Goal: Information Seeking & Learning: Find specific fact

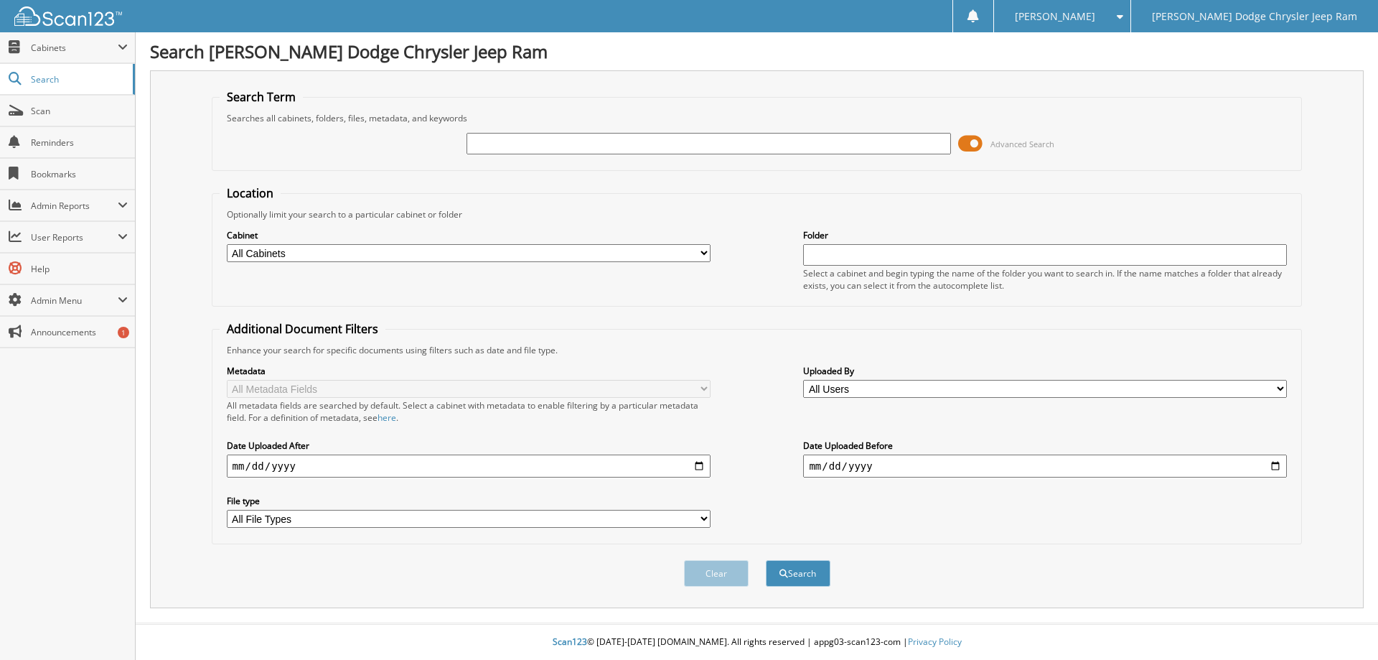
click at [554, 146] on input "text" at bounding box center [709, 144] width 484 height 22
type input "29711"
click at [766, 560] on button "Search" at bounding box center [798, 573] width 65 height 27
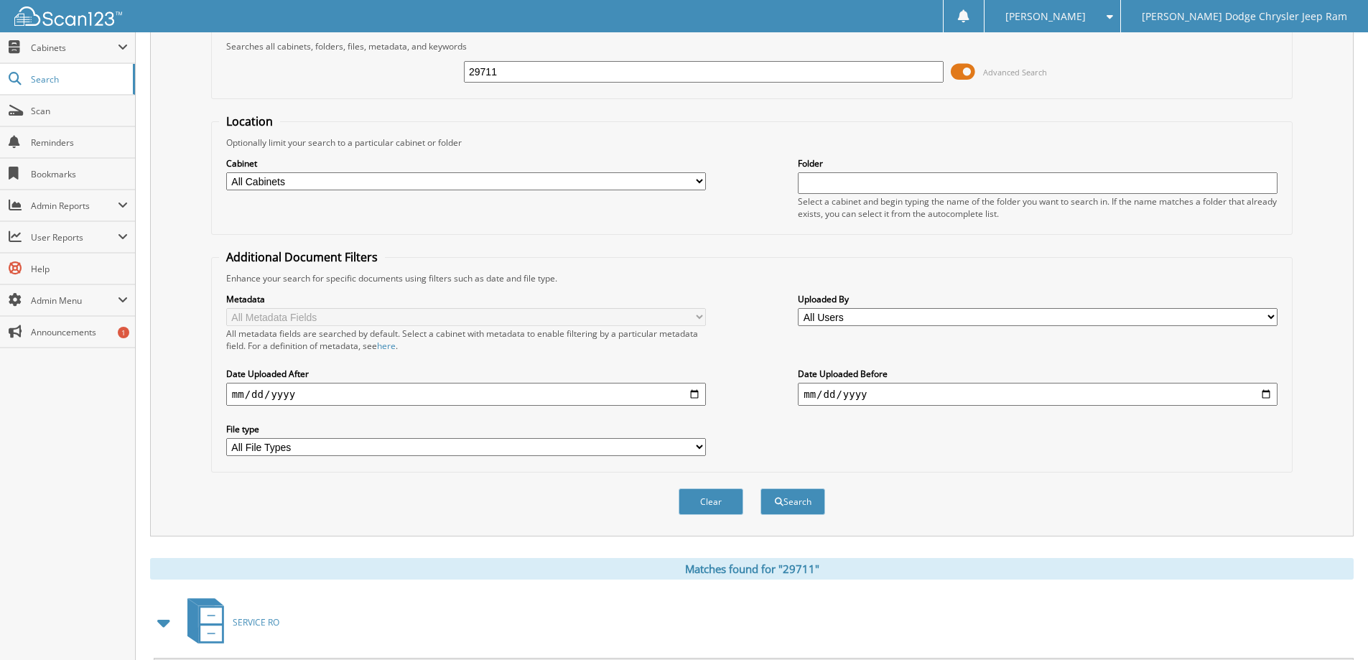
scroll to position [359, 0]
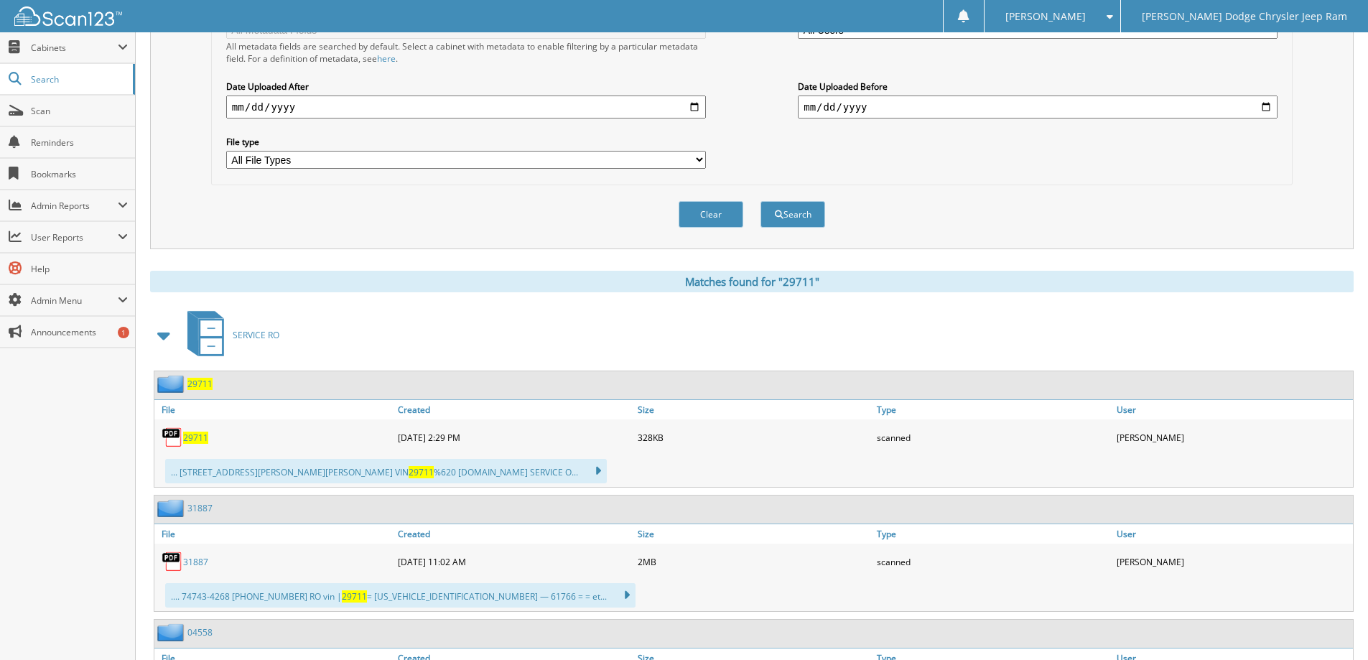
click at [203, 439] on span "29711" at bounding box center [195, 437] width 25 height 12
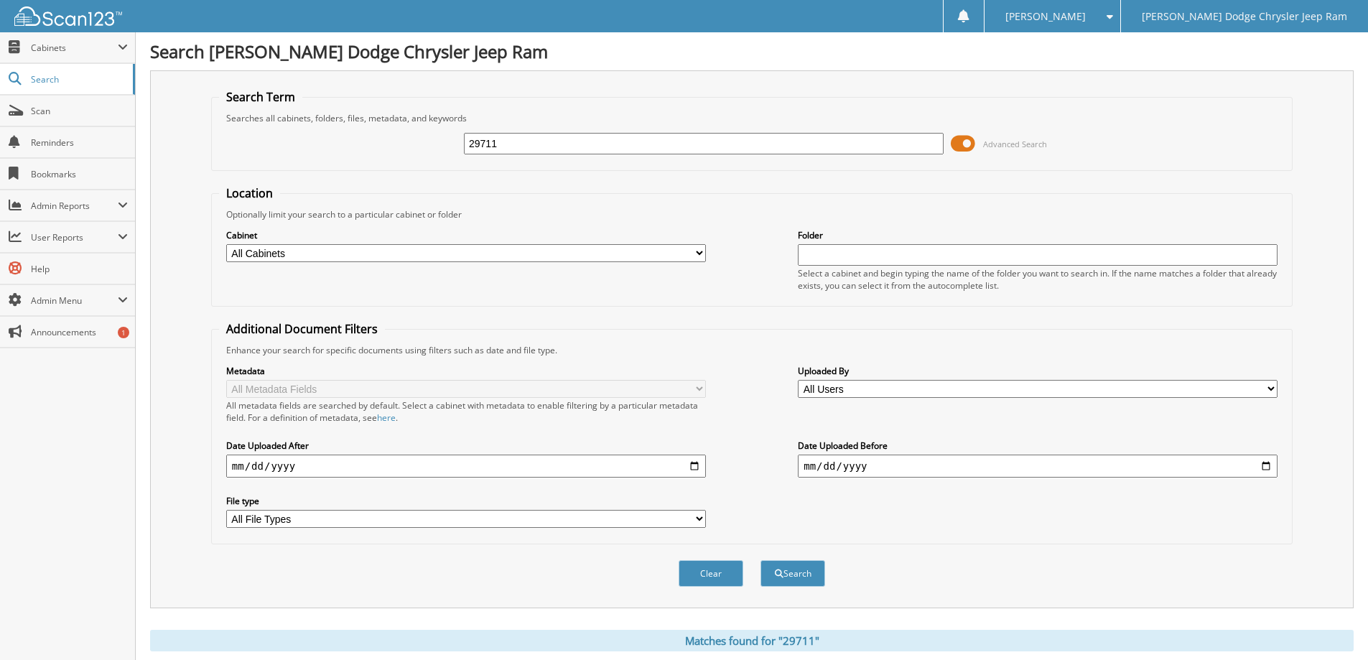
drag, startPoint x: 440, startPoint y: 149, endPoint x: 415, endPoint y: 149, distance: 25.1
click at [415, 149] on div "29711 Advanced Search" at bounding box center [751, 143] width 1065 height 39
click at [499, 147] on input "text" at bounding box center [704, 144] width 480 height 22
type input "29464"
click at [760, 560] on button "Search" at bounding box center [792, 573] width 65 height 27
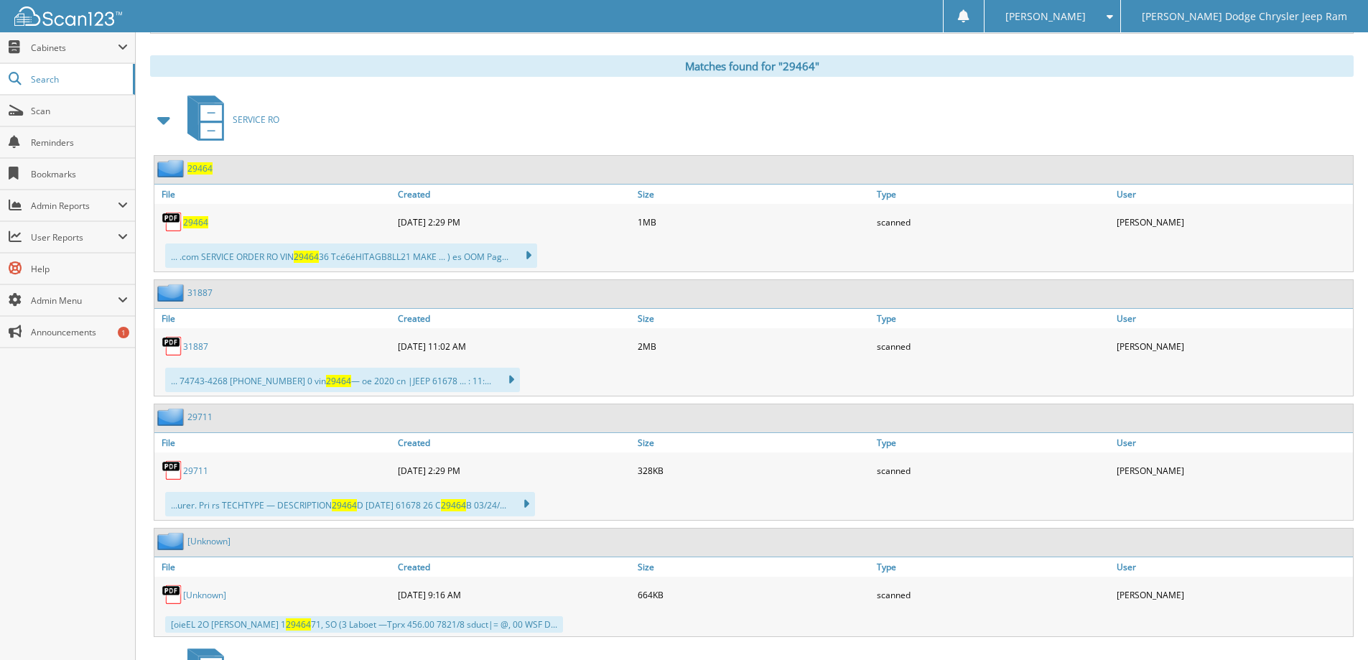
scroll to position [718, 0]
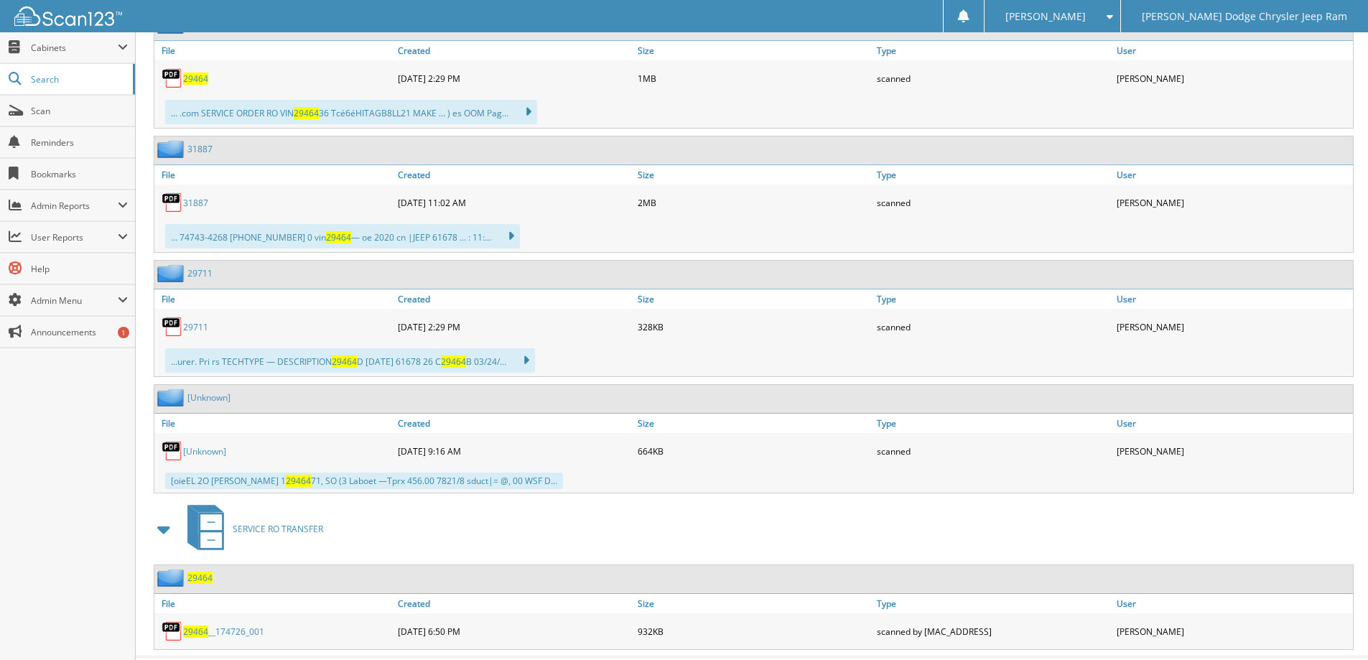
click at [198, 80] on span "29464" at bounding box center [195, 79] width 25 height 12
